Goal: Task Accomplishment & Management: Use online tool/utility

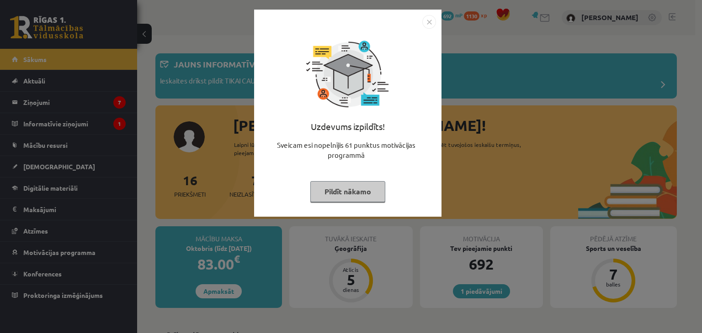
click at [343, 190] on button "Pildīt nākamo" at bounding box center [347, 191] width 75 height 21
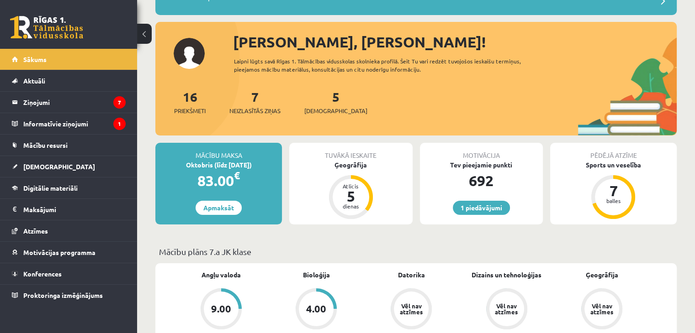
scroll to position [91, 0]
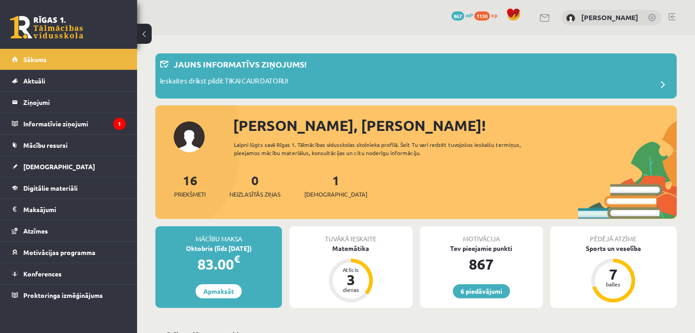
scroll to position [91, 0]
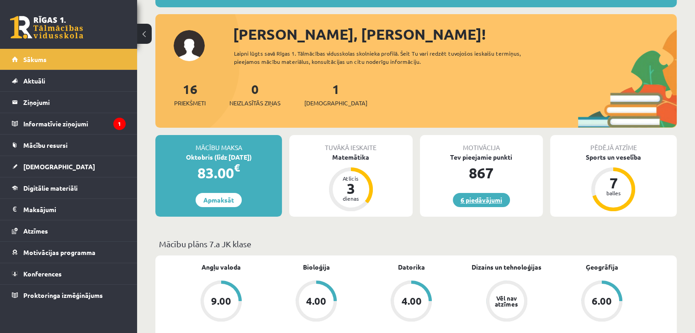
click at [493, 197] on link "6 piedāvājumi" at bounding box center [481, 200] width 57 height 14
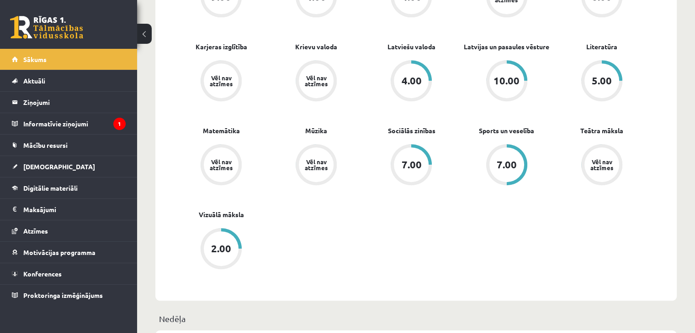
scroll to position [411, 0]
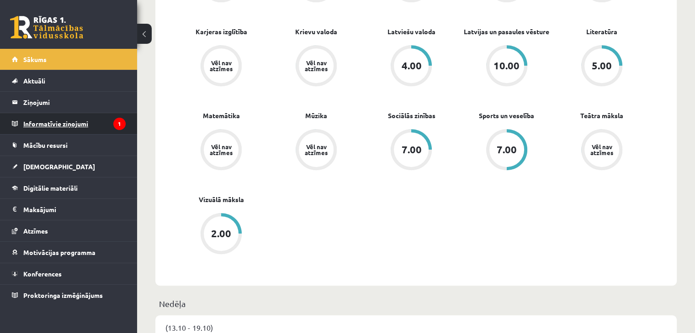
click at [50, 123] on legend "Informatīvie ziņojumi 1" at bounding box center [74, 123] width 102 height 21
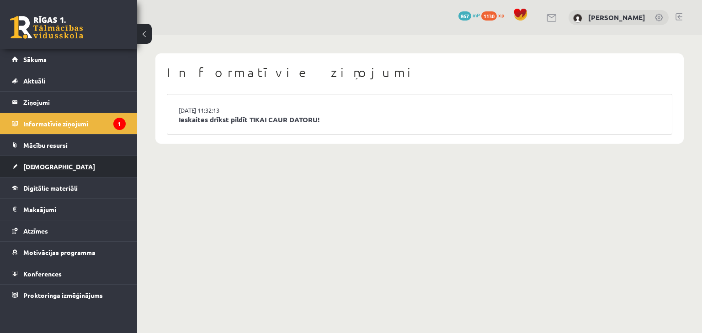
click at [36, 165] on span "[DEMOGRAPHIC_DATA]" at bounding box center [59, 167] width 72 height 8
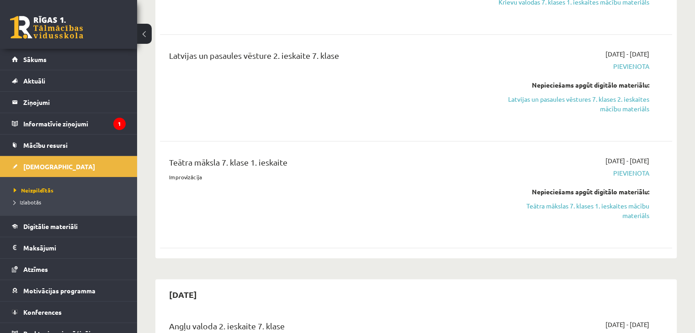
scroll to position [10, 0]
